Goal: Information Seeking & Learning: Find specific page/section

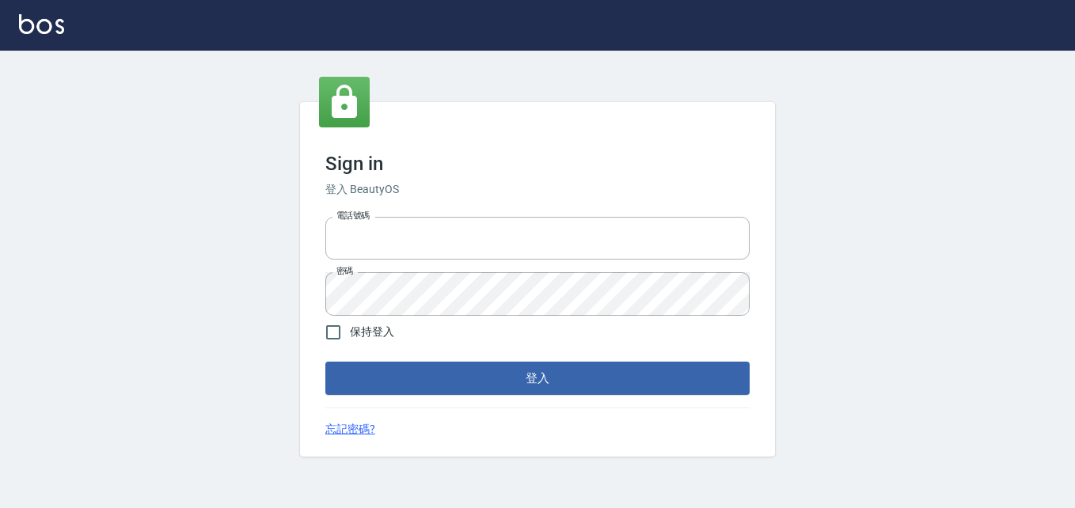
type input "0911903627"
click at [497, 398] on div "Sign in 登入 BeautyOS 電話號碼 0911903627 電話號碼 密碼 密碼 保持登入 登入 忘記密碼?" at bounding box center [537, 279] width 475 height 355
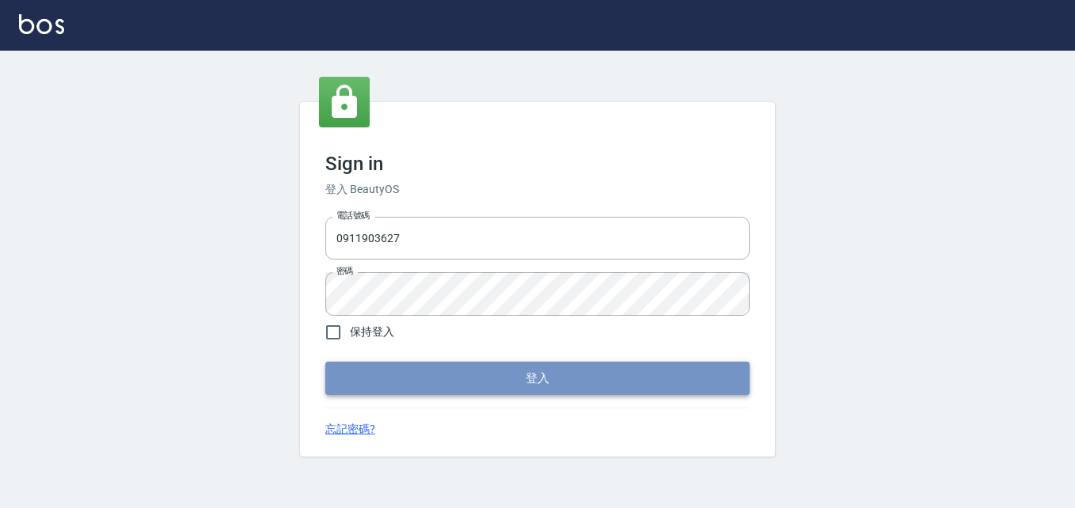
click at [498, 387] on button "登入" at bounding box center [537, 378] width 424 height 33
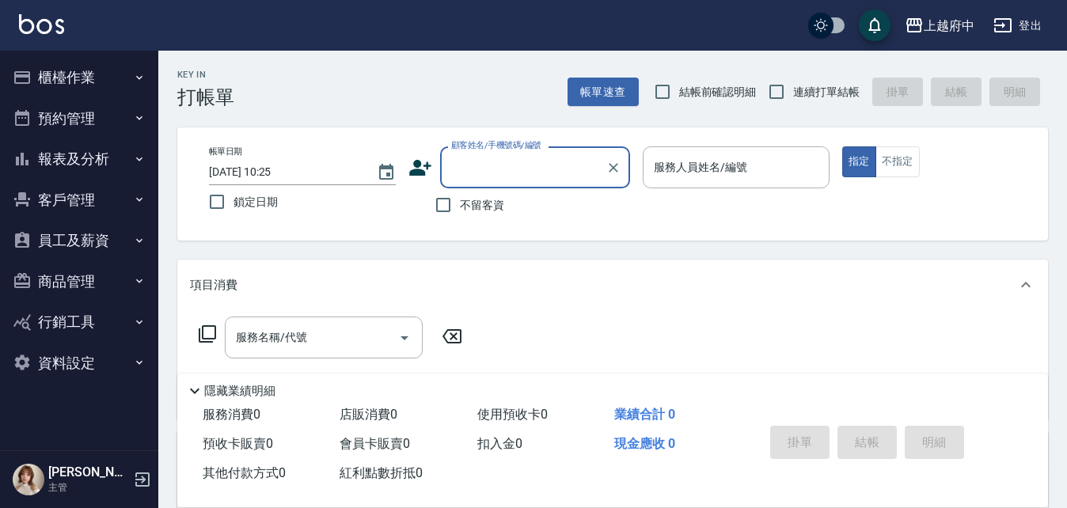
click at [72, 237] on button "員工及薪資" at bounding box center [79, 240] width 146 height 41
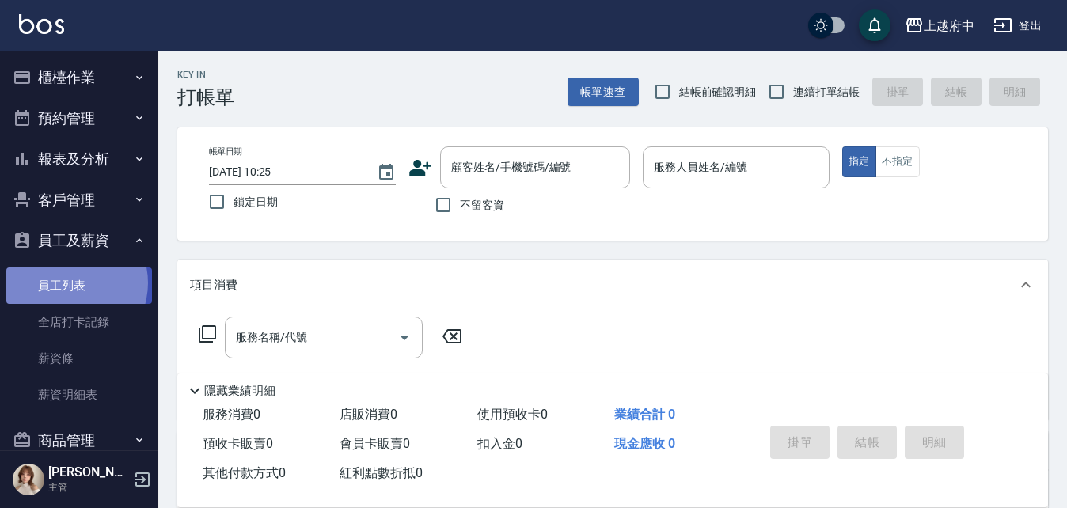
click at [67, 283] on link "員工列表" at bounding box center [79, 286] width 146 height 36
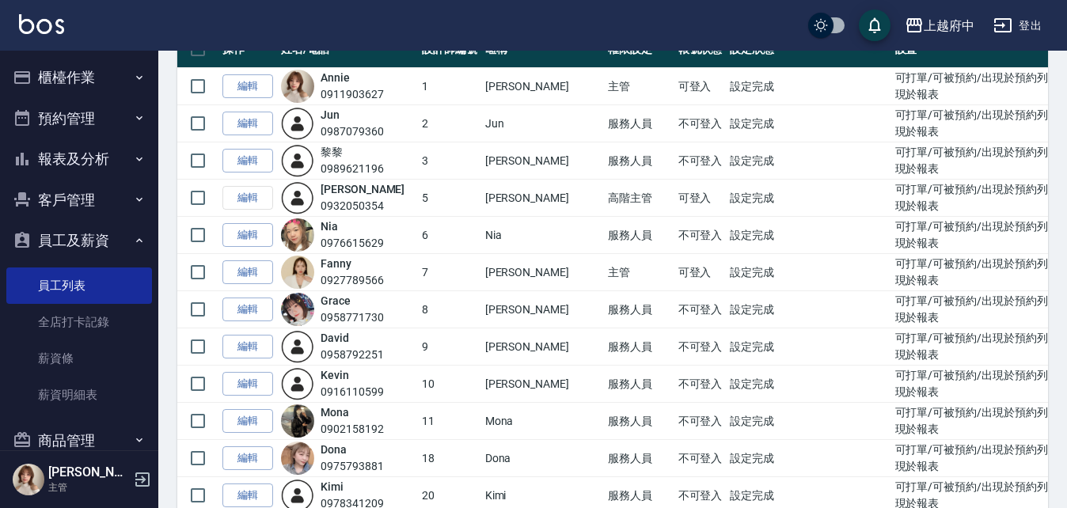
scroll to position [158, 0]
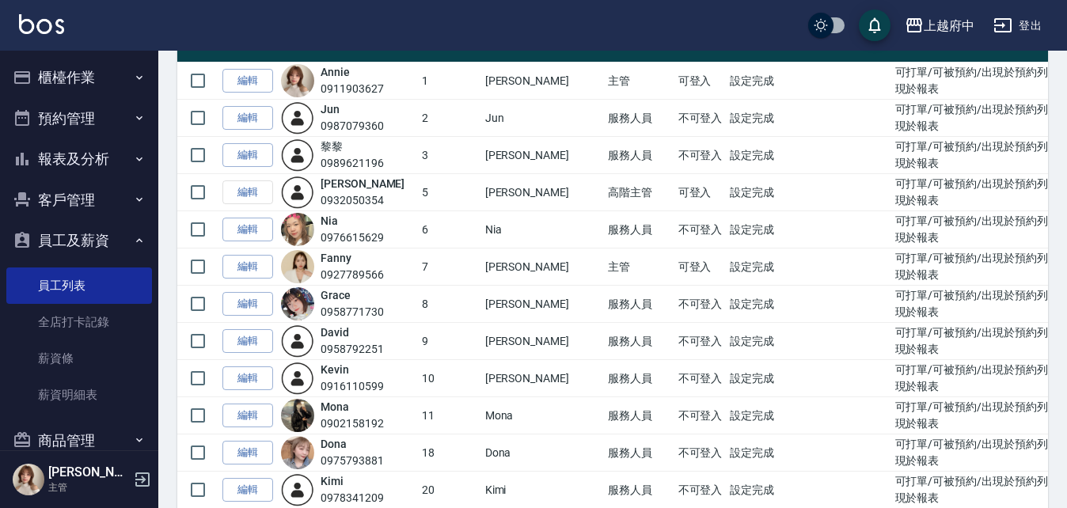
click at [604, 117] on td "服務人員" at bounding box center [639, 118] width 70 height 37
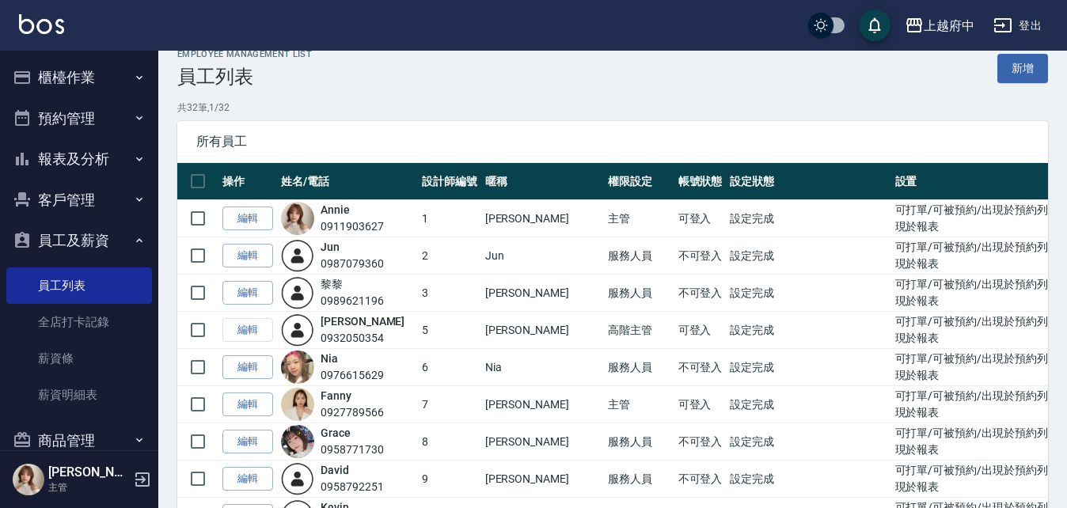
scroll to position [0, 0]
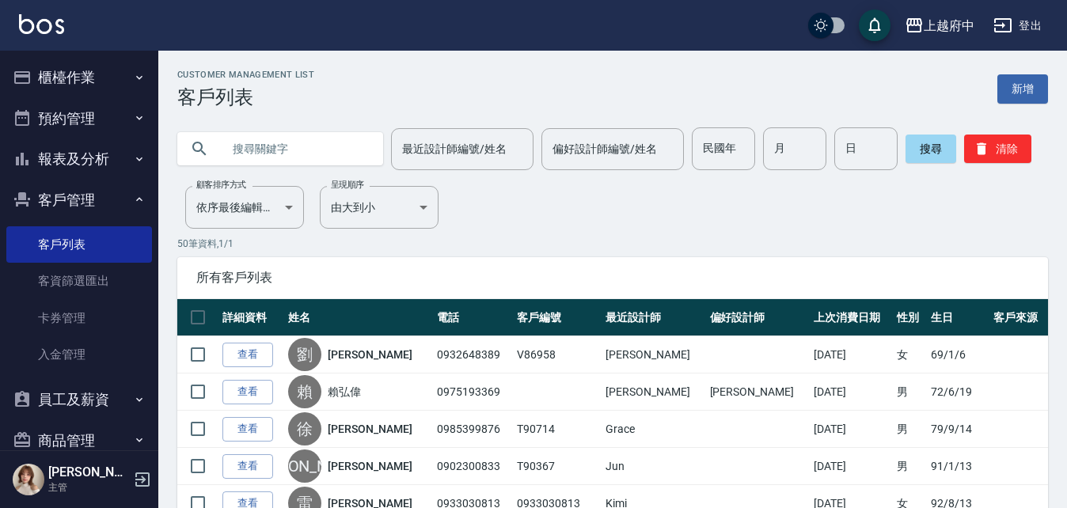
click at [74, 69] on button "櫃檯作業" at bounding box center [79, 77] width 146 height 41
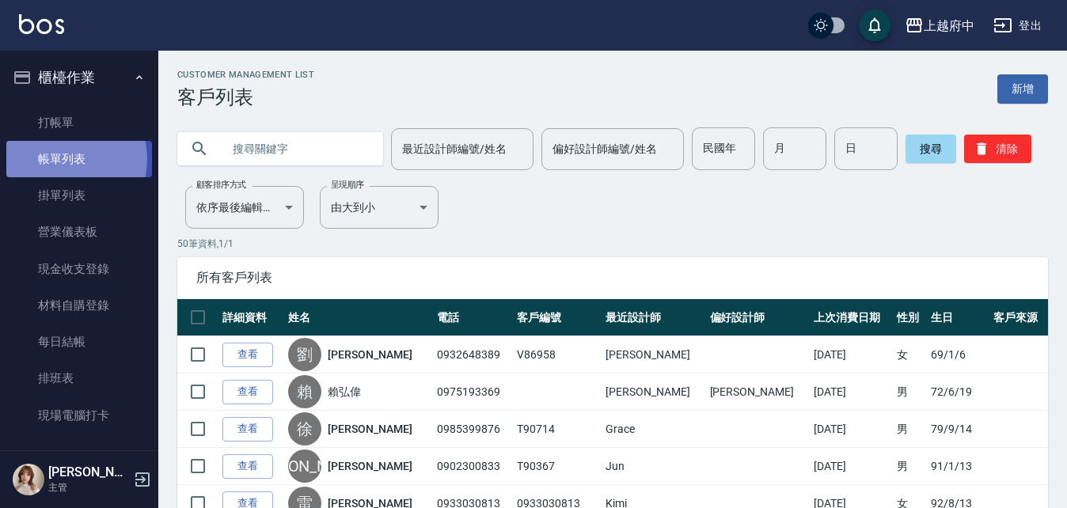
click at [63, 159] on link "帳單列表" at bounding box center [79, 159] width 146 height 36
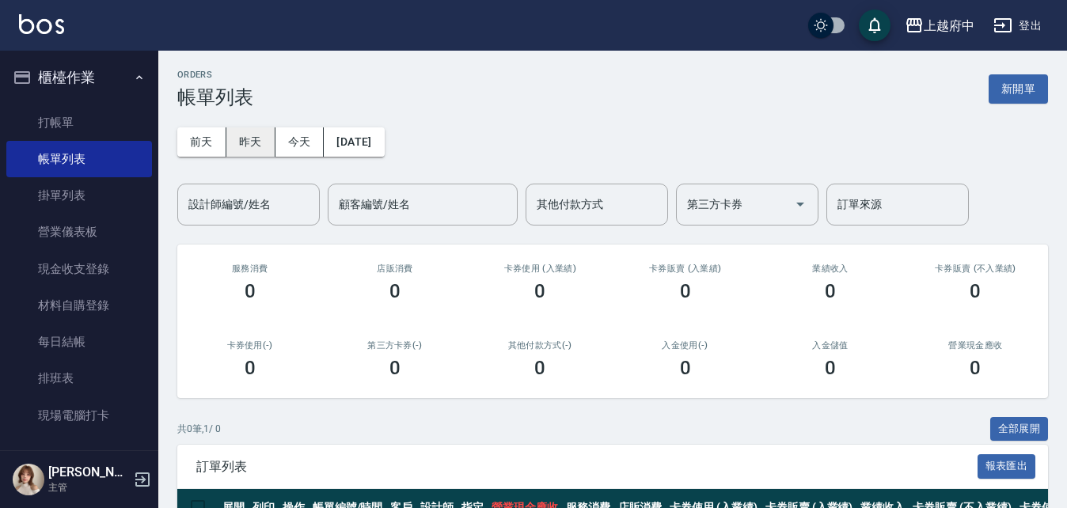
click at [258, 144] on button "昨天" at bounding box center [250, 141] width 49 height 29
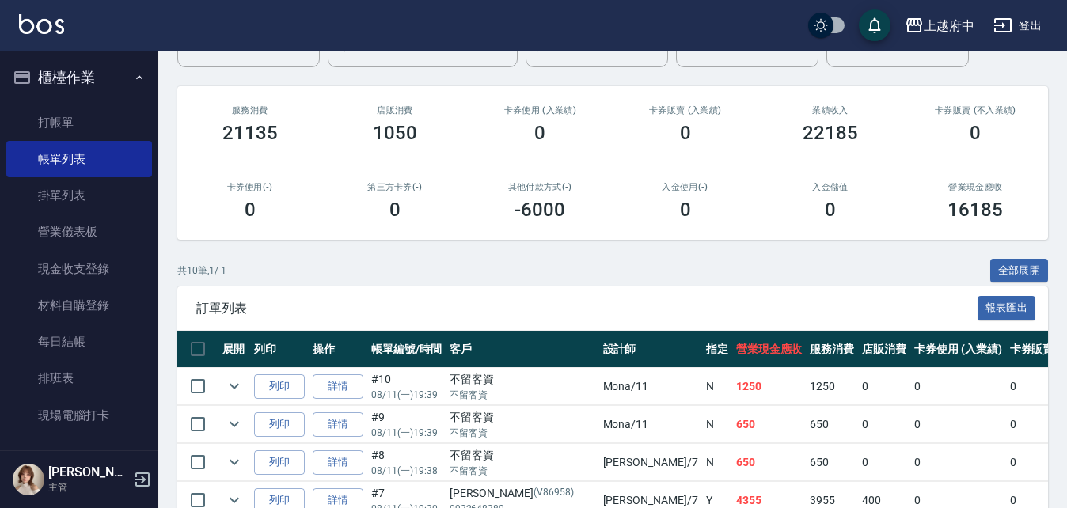
scroll to position [238, 0]
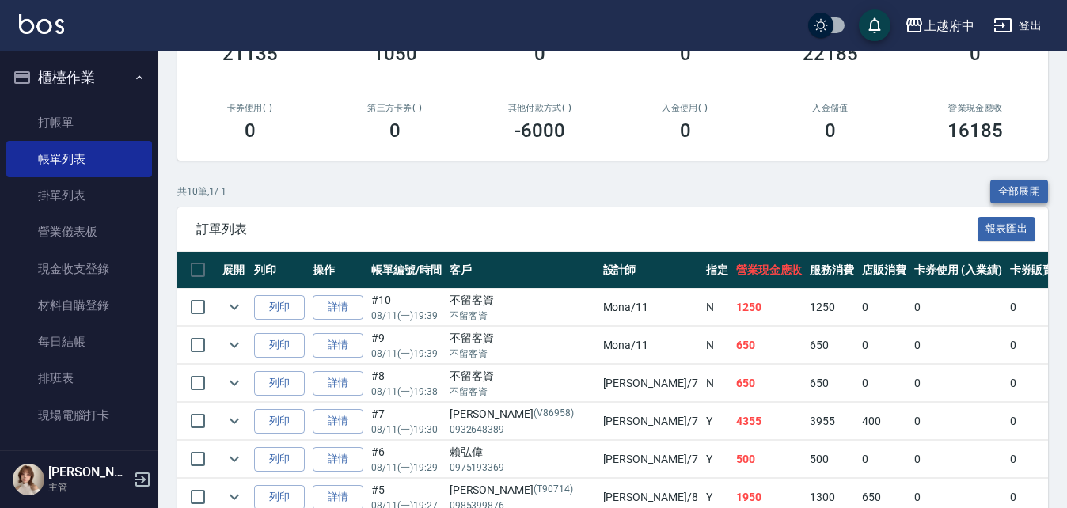
click at [1029, 185] on button "全部展開" at bounding box center [1020, 192] width 59 height 25
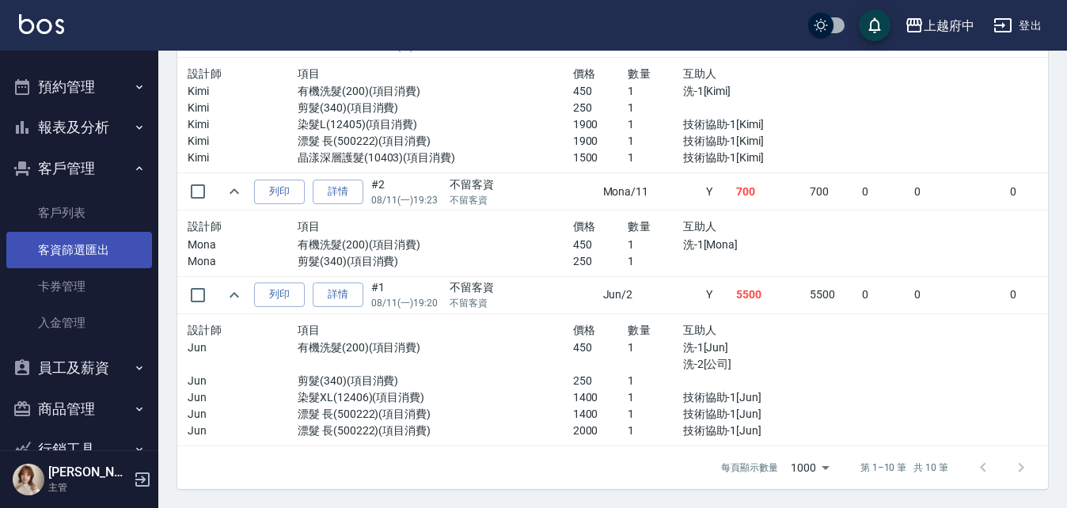
scroll to position [396, 0]
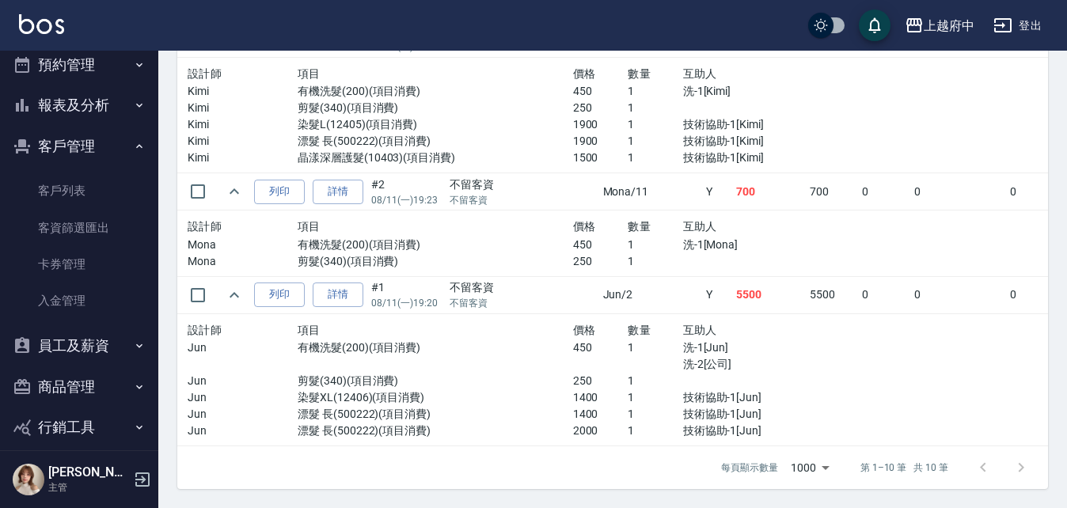
click at [77, 146] on button "客戶管理" at bounding box center [79, 146] width 146 height 41
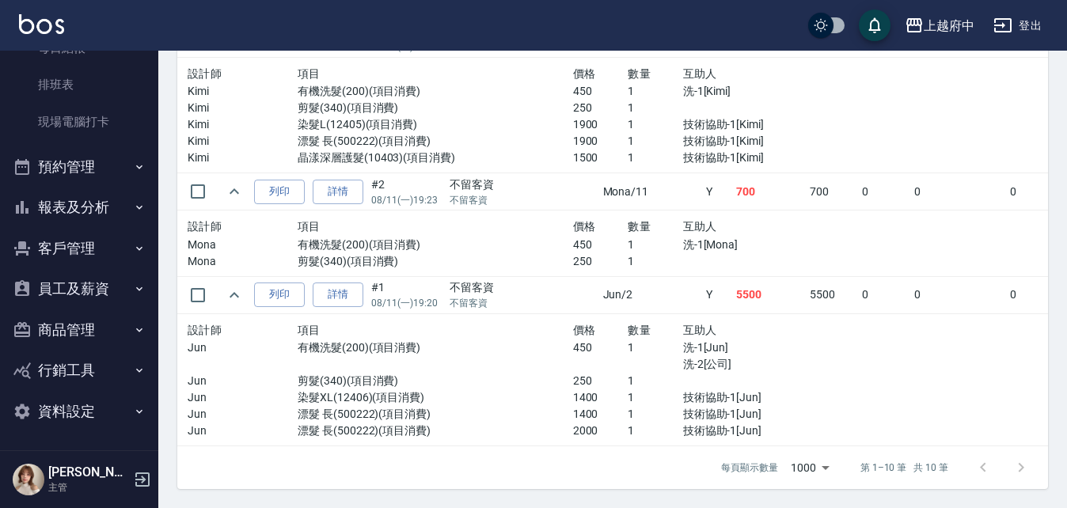
scroll to position [294, 0]
click at [75, 205] on button "報表及分析" at bounding box center [79, 207] width 146 height 41
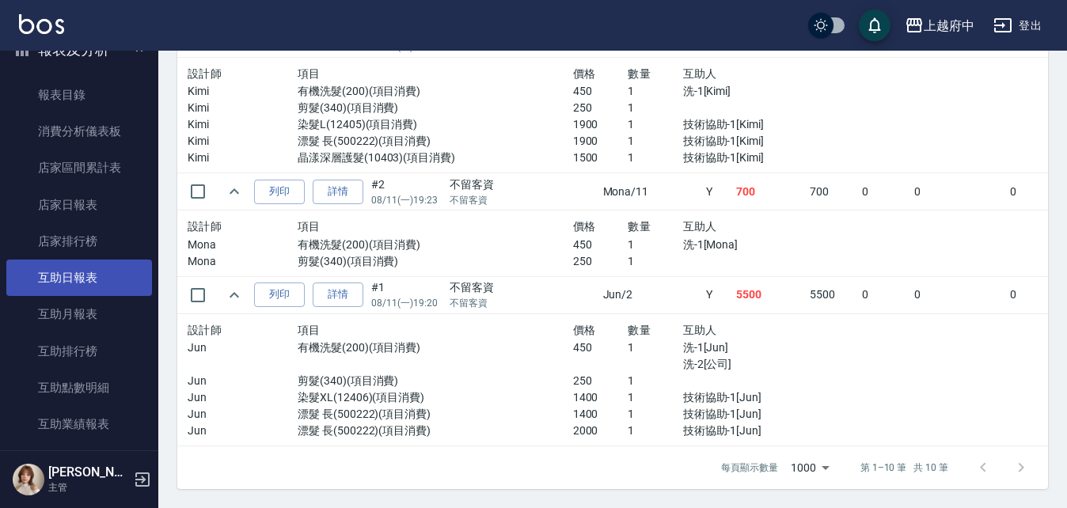
scroll to position [452, 0]
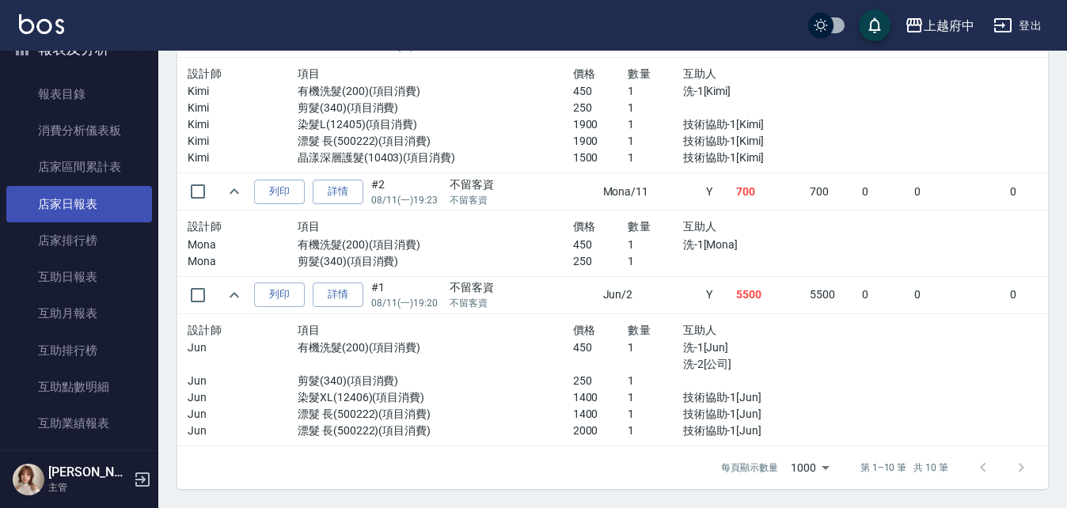
click at [73, 204] on link "店家日報表" at bounding box center [79, 204] width 146 height 36
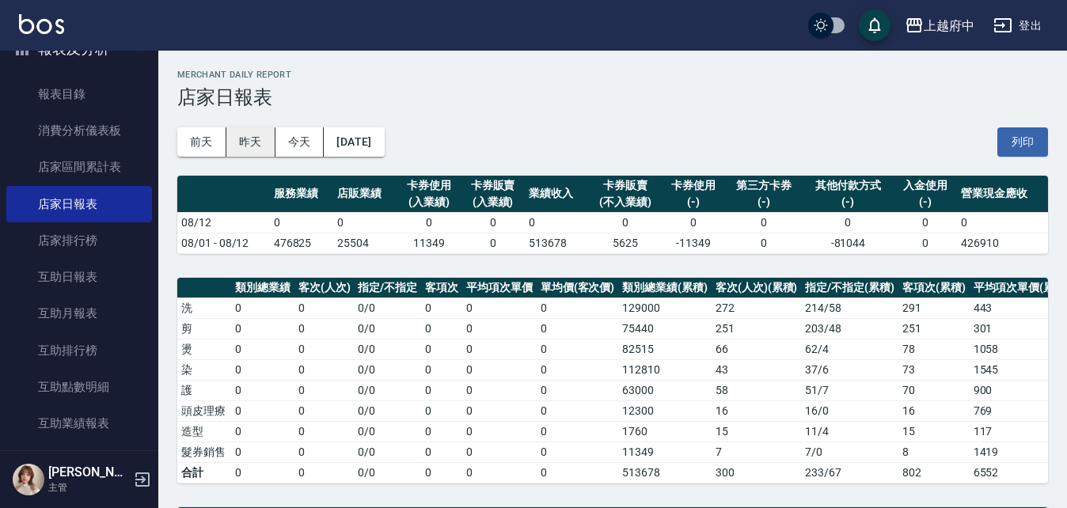
click at [257, 137] on button "昨天" at bounding box center [250, 141] width 49 height 29
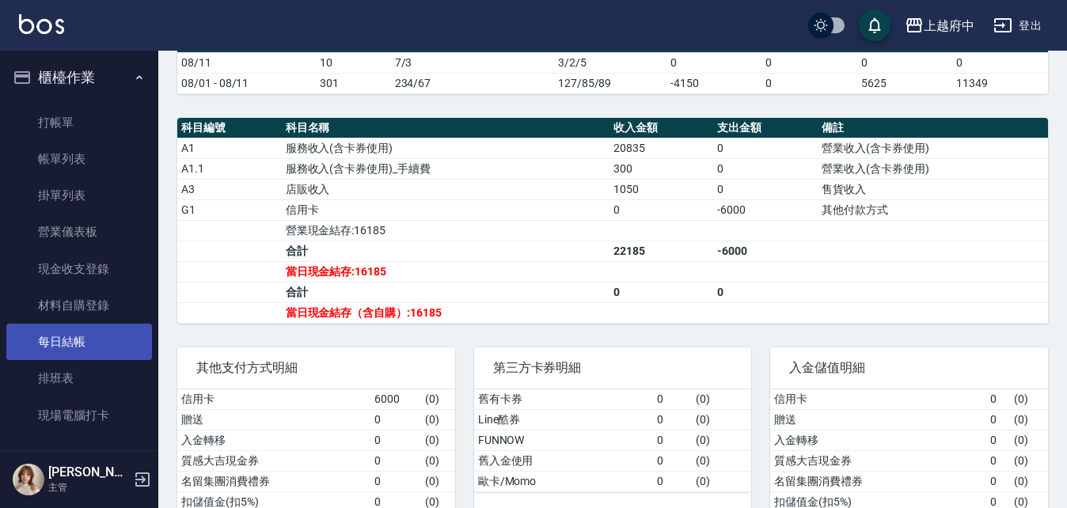
click at [70, 333] on link "每日結帳" at bounding box center [79, 342] width 146 height 36
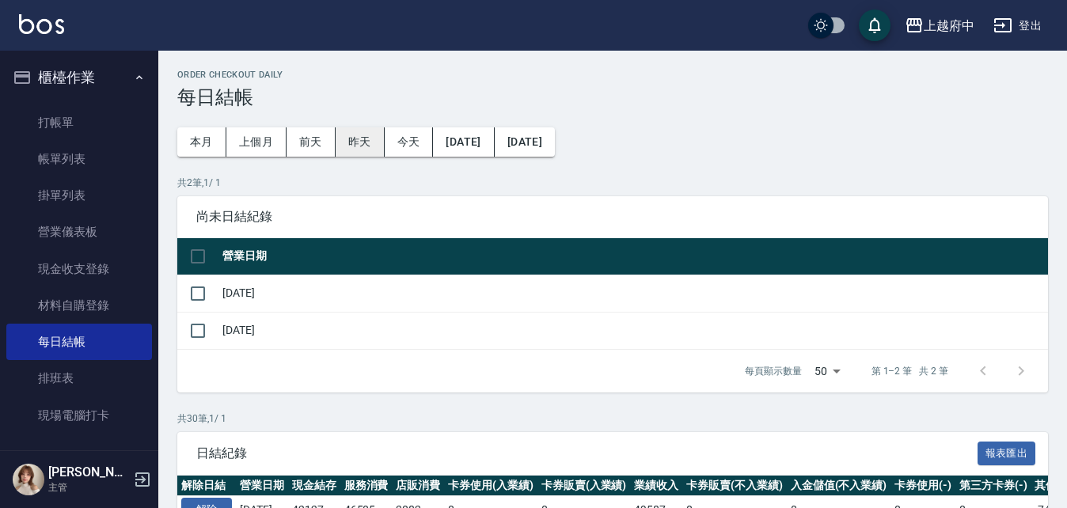
click at [366, 136] on button "昨天" at bounding box center [360, 141] width 49 height 29
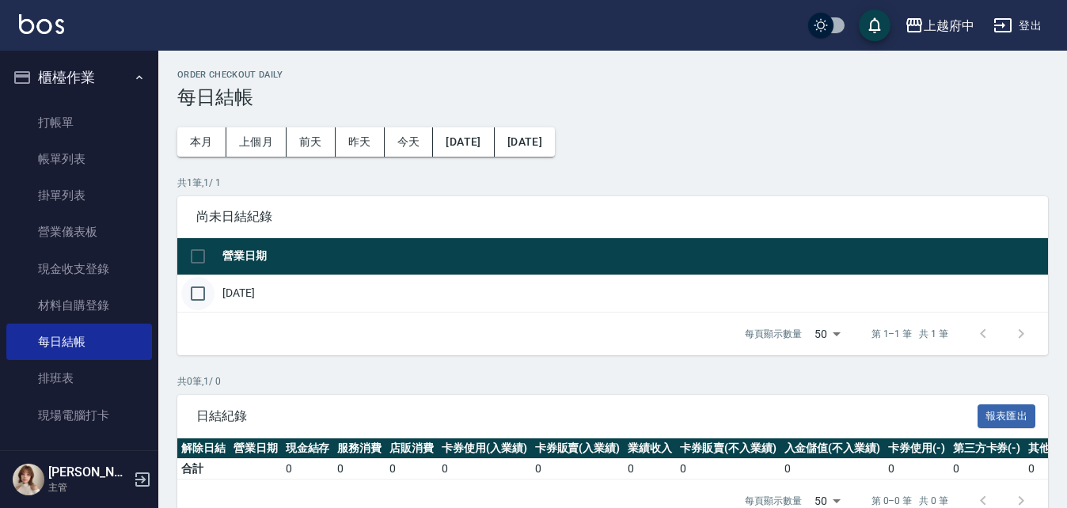
click at [203, 292] on input "checkbox" at bounding box center [197, 293] width 33 height 33
checkbox input "true"
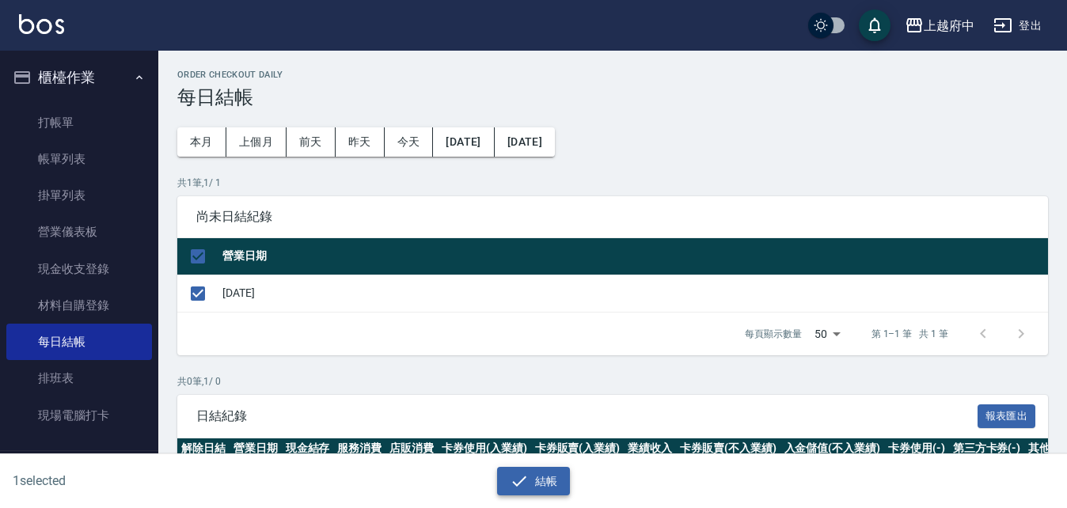
click at [548, 481] on button "結帳" at bounding box center [534, 481] width 74 height 29
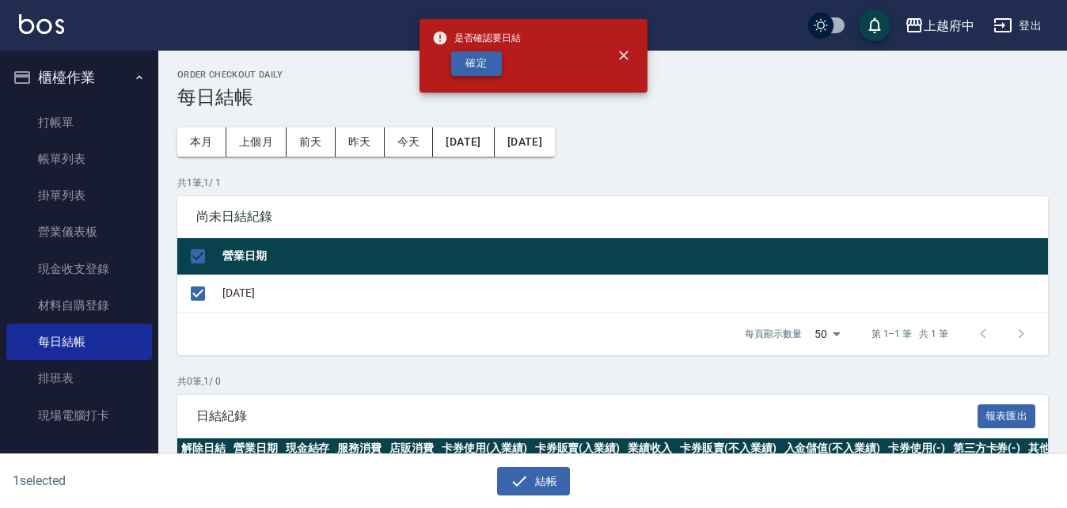
click at [462, 66] on button "確定" at bounding box center [476, 63] width 51 height 25
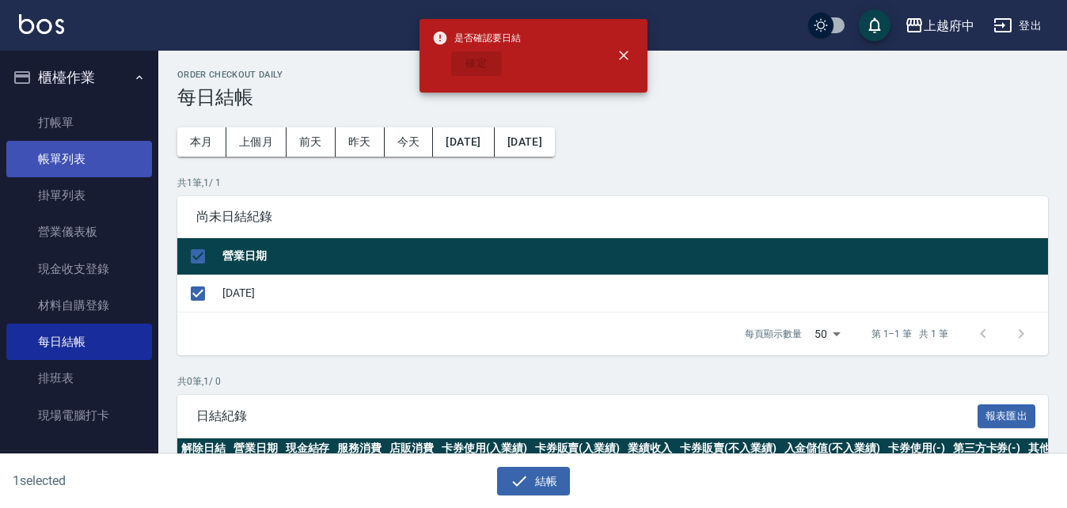
checkbox input "false"
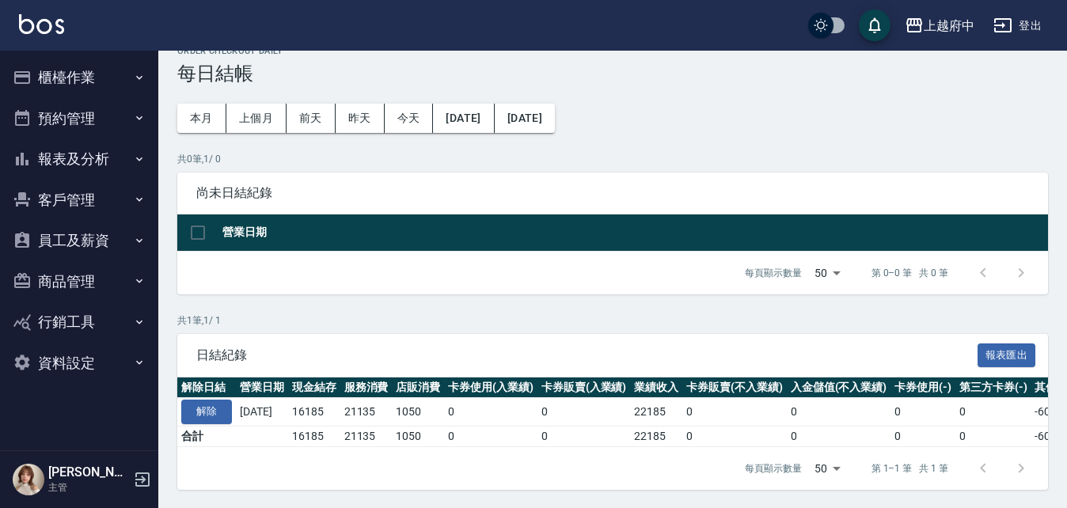
scroll to position [36, 0]
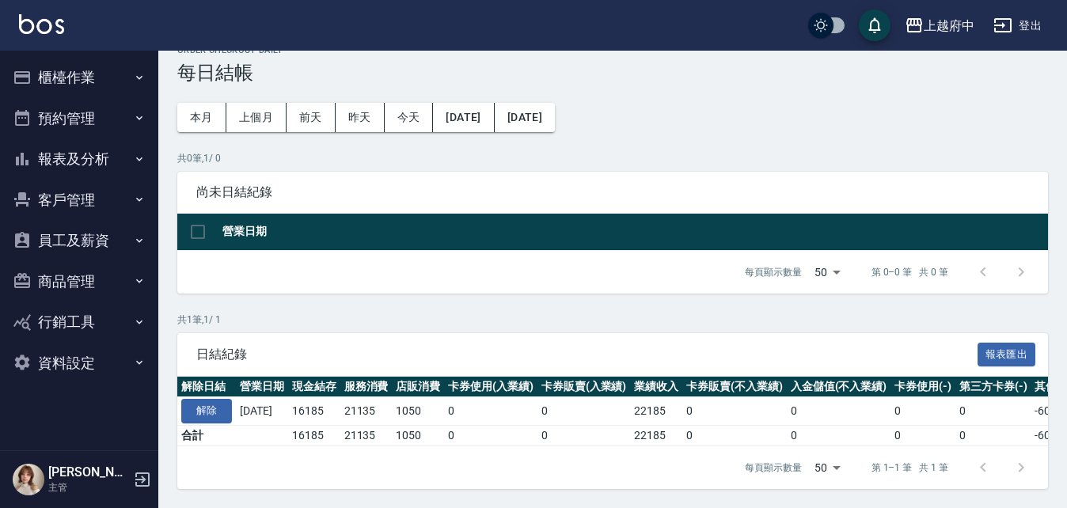
click at [92, 158] on button "報表及分析" at bounding box center [79, 159] width 146 height 41
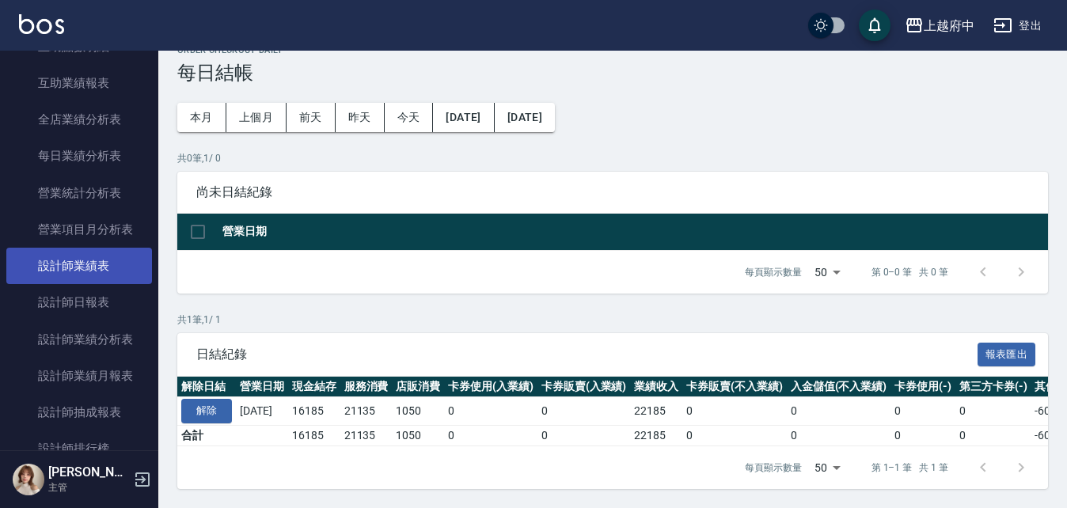
scroll to position [475, 0]
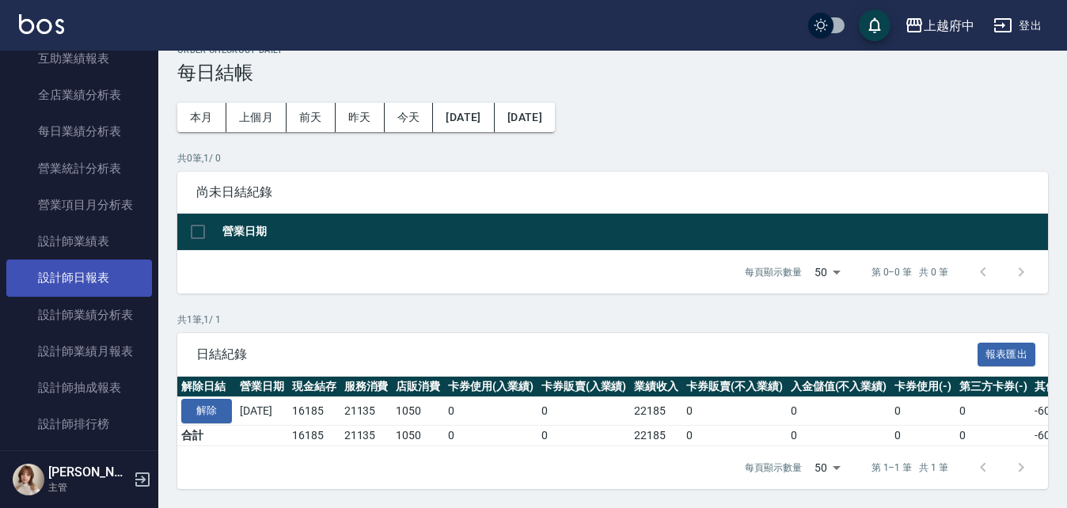
click at [79, 274] on link "設計師日報表" at bounding box center [79, 278] width 146 height 36
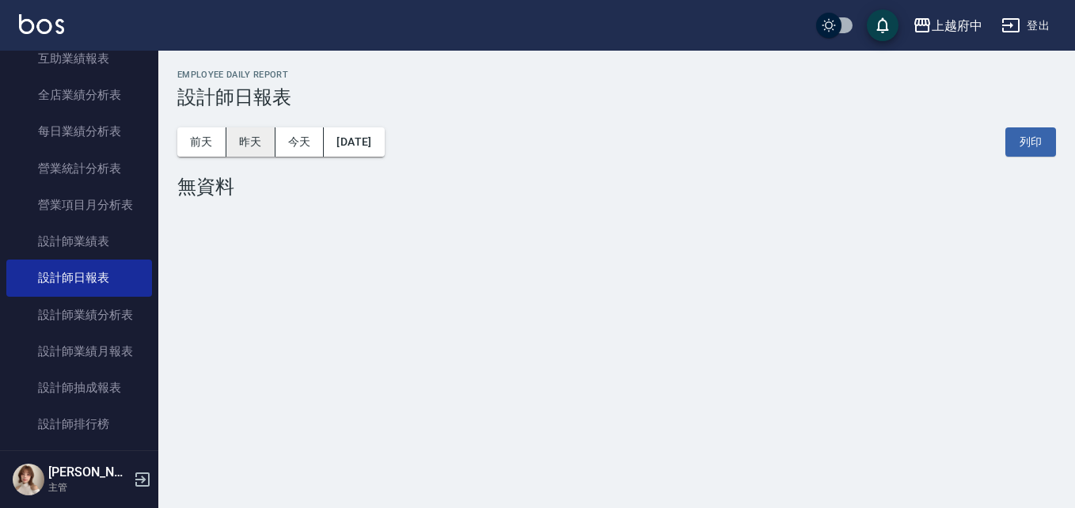
click at [263, 139] on button "昨天" at bounding box center [250, 141] width 49 height 29
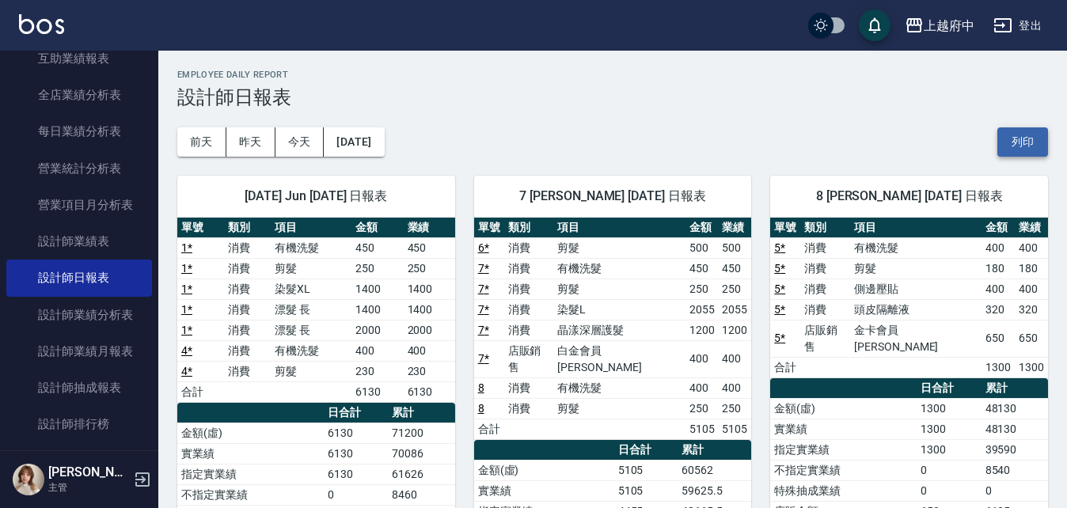
click at [1021, 146] on button "列印" at bounding box center [1023, 141] width 51 height 29
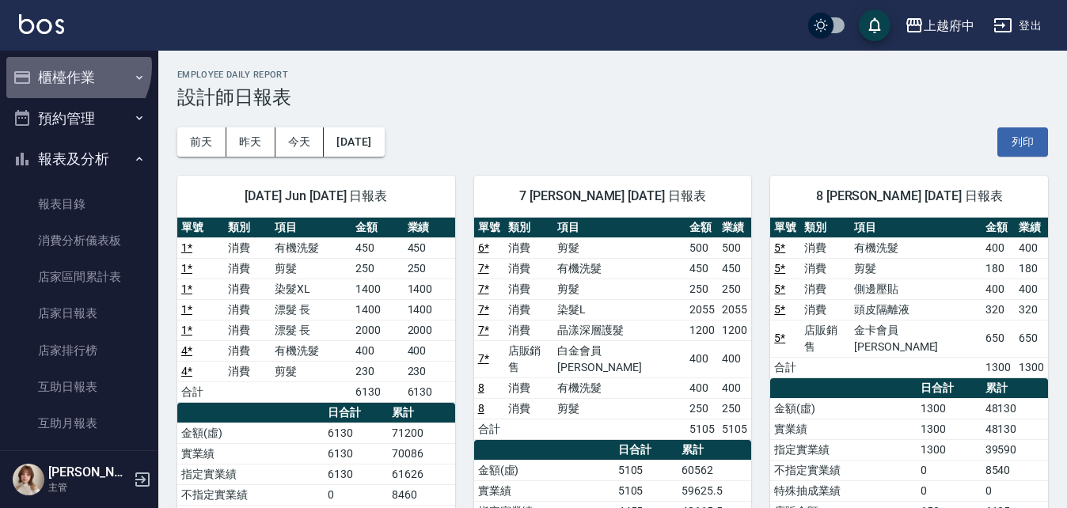
click at [73, 67] on button "櫃檯作業" at bounding box center [79, 77] width 146 height 41
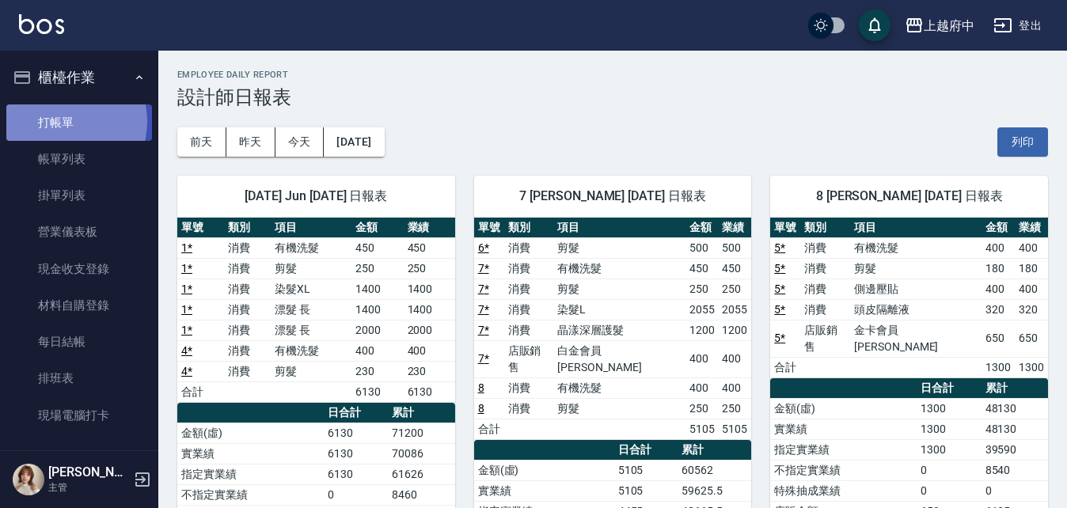
click at [61, 121] on link "打帳單" at bounding box center [79, 123] width 146 height 36
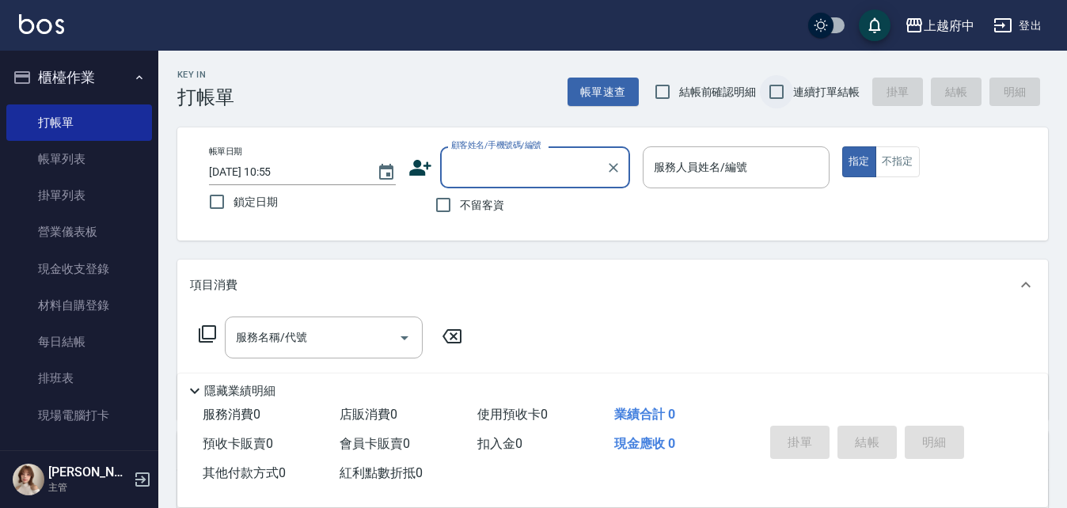
click at [778, 91] on input "連續打單結帳" at bounding box center [776, 91] width 33 height 33
checkbox input "true"
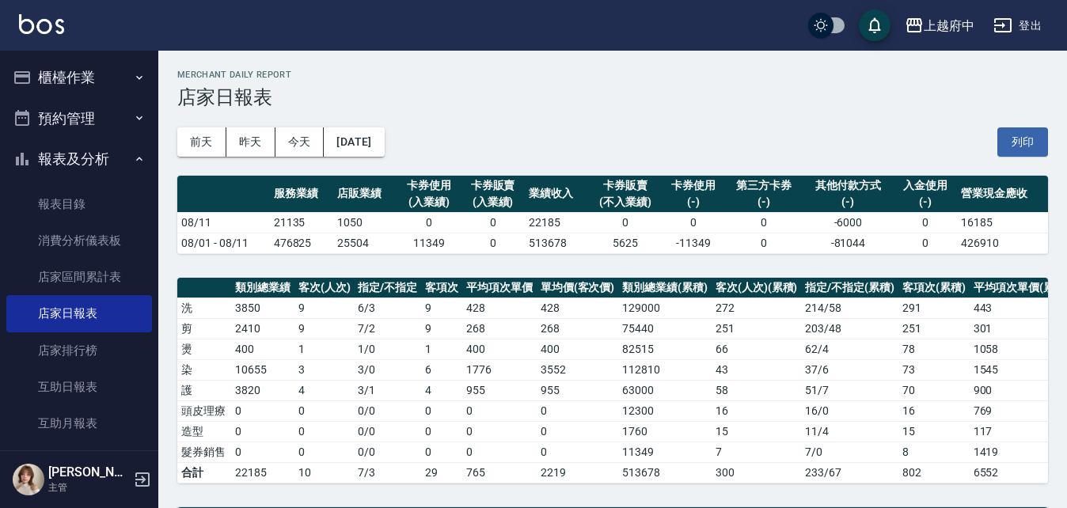
scroll to position [475, 0]
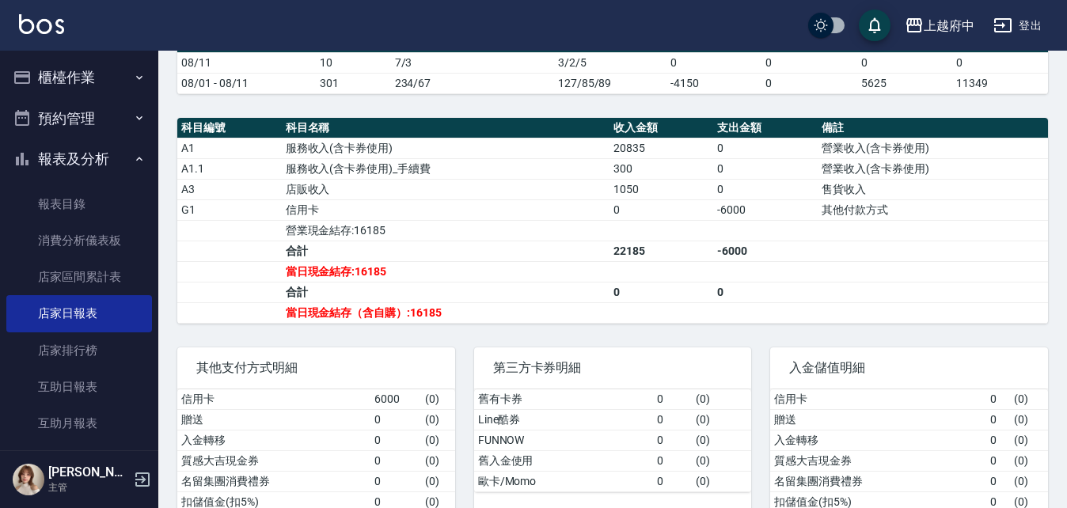
click at [72, 156] on button "報表及分析" at bounding box center [79, 159] width 146 height 41
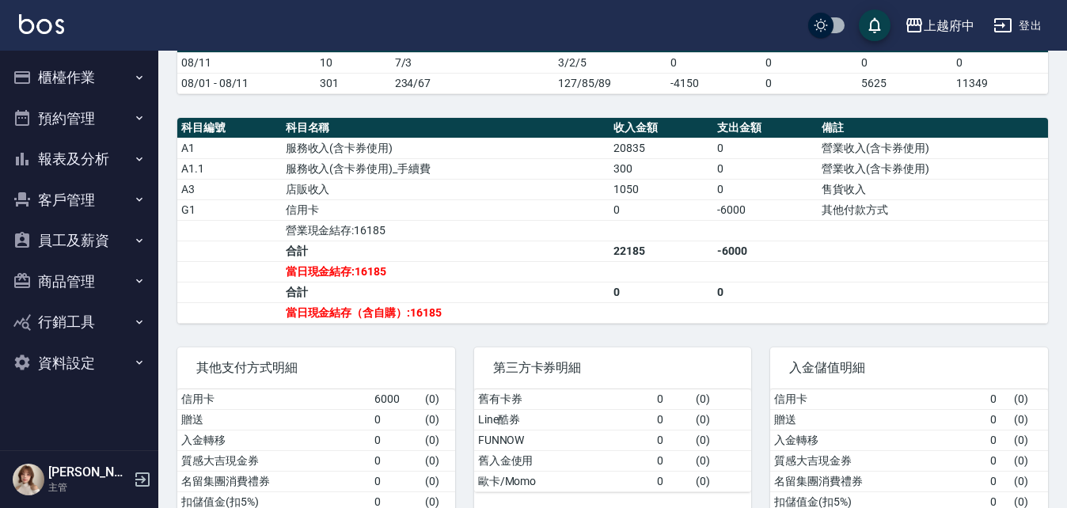
click at [65, 199] on button "客戶管理" at bounding box center [79, 200] width 146 height 41
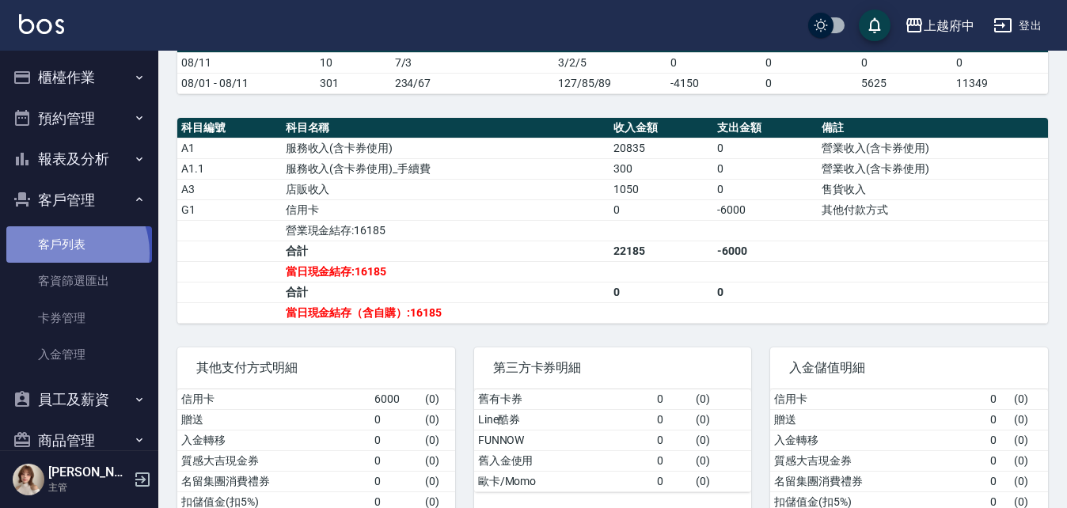
click at [63, 253] on link "客戶列表" at bounding box center [79, 244] width 146 height 36
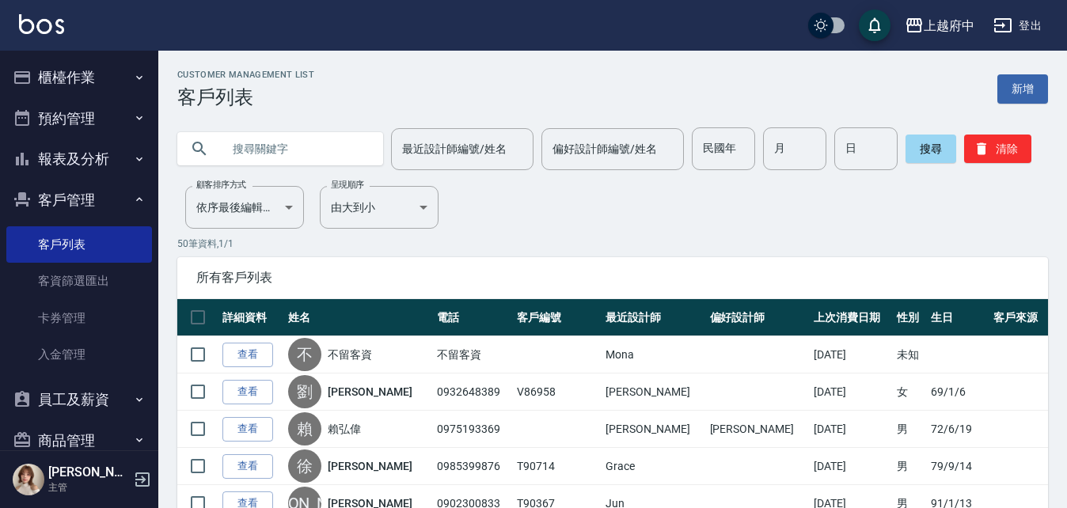
click at [280, 132] on input "text" at bounding box center [296, 148] width 149 height 43
type input "0900121656"
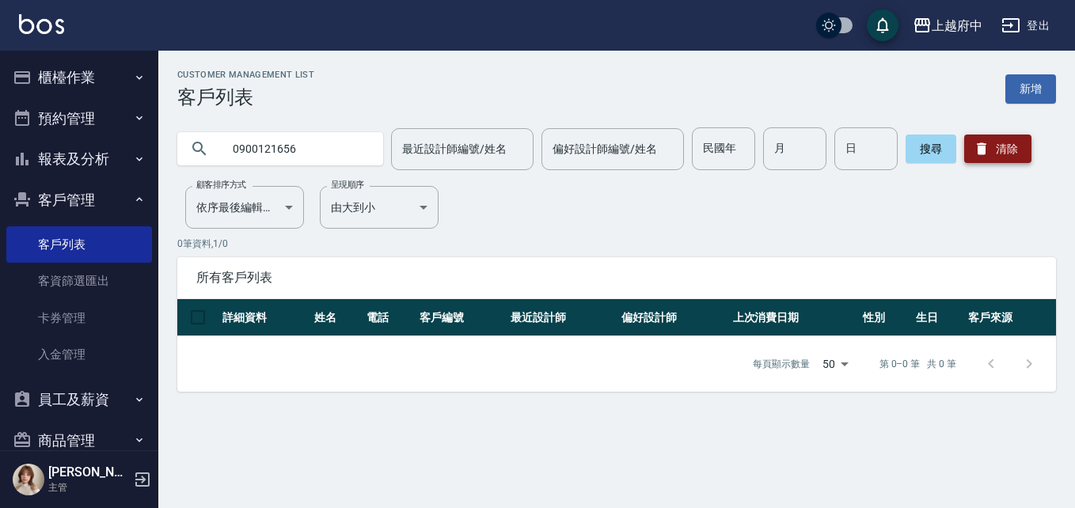
click at [983, 156] on icon "button" at bounding box center [982, 149] width 16 height 16
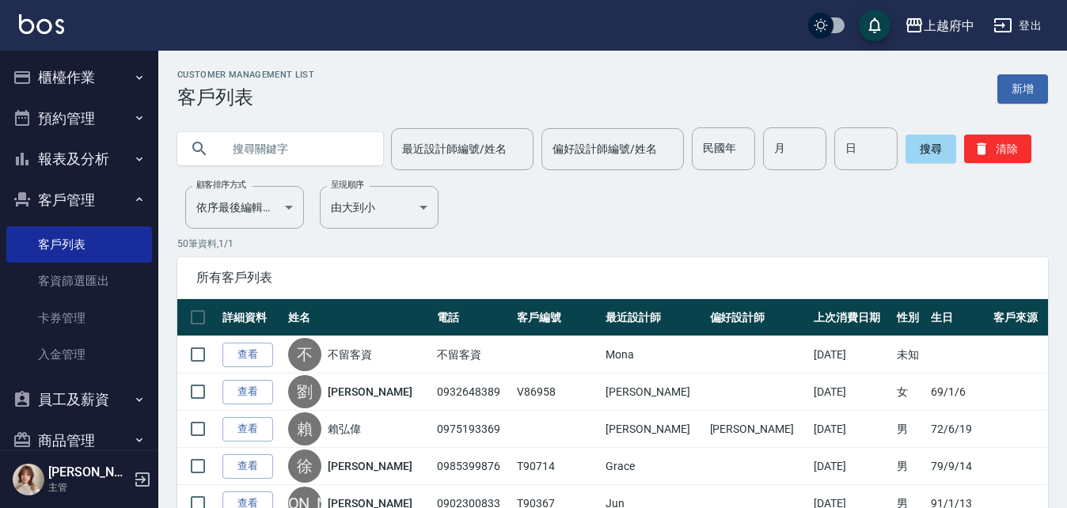
click at [311, 148] on input "text" at bounding box center [296, 148] width 149 height 43
paste input "0987613749"
type input "0987613749"
click at [918, 148] on button "搜尋" at bounding box center [931, 149] width 51 height 29
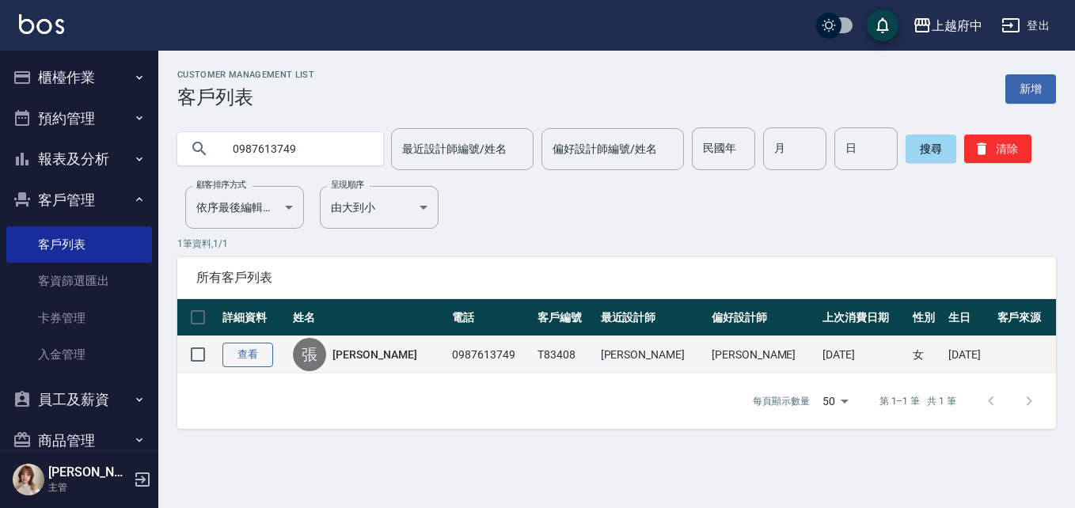
click at [256, 355] on link "查看" at bounding box center [248, 355] width 51 height 25
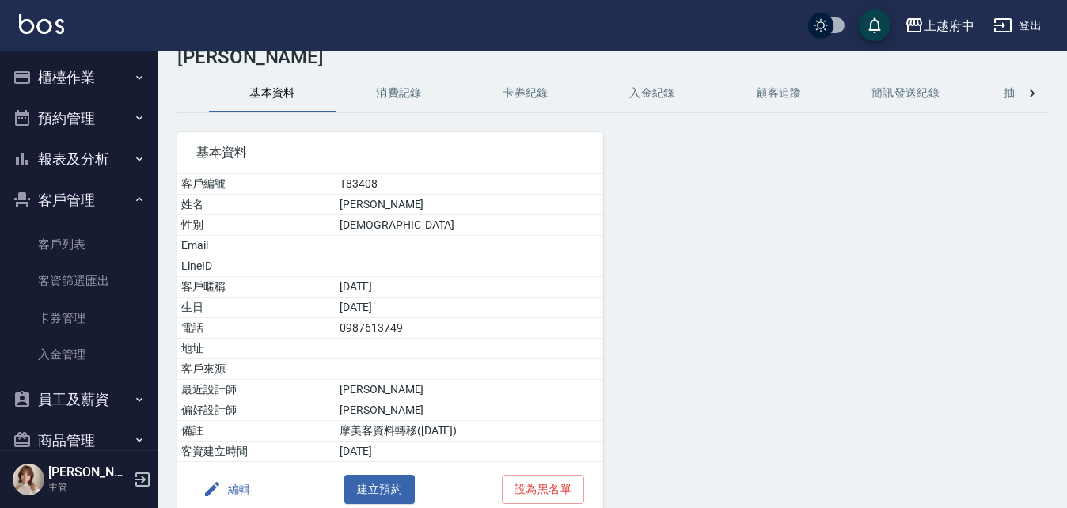
scroll to position [116, 0]
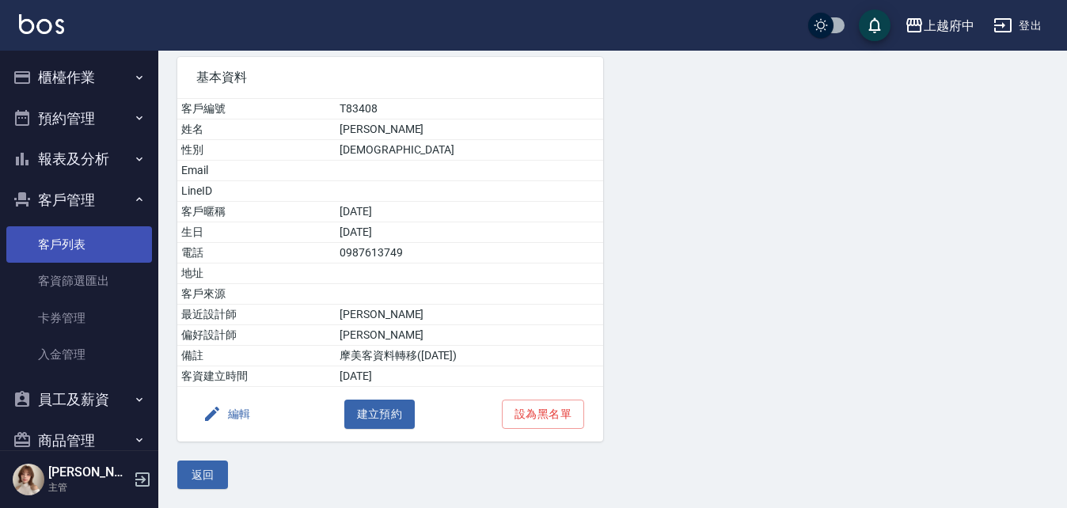
click at [66, 226] on link "客戶列表" at bounding box center [79, 244] width 146 height 36
